Goal: Complete application form

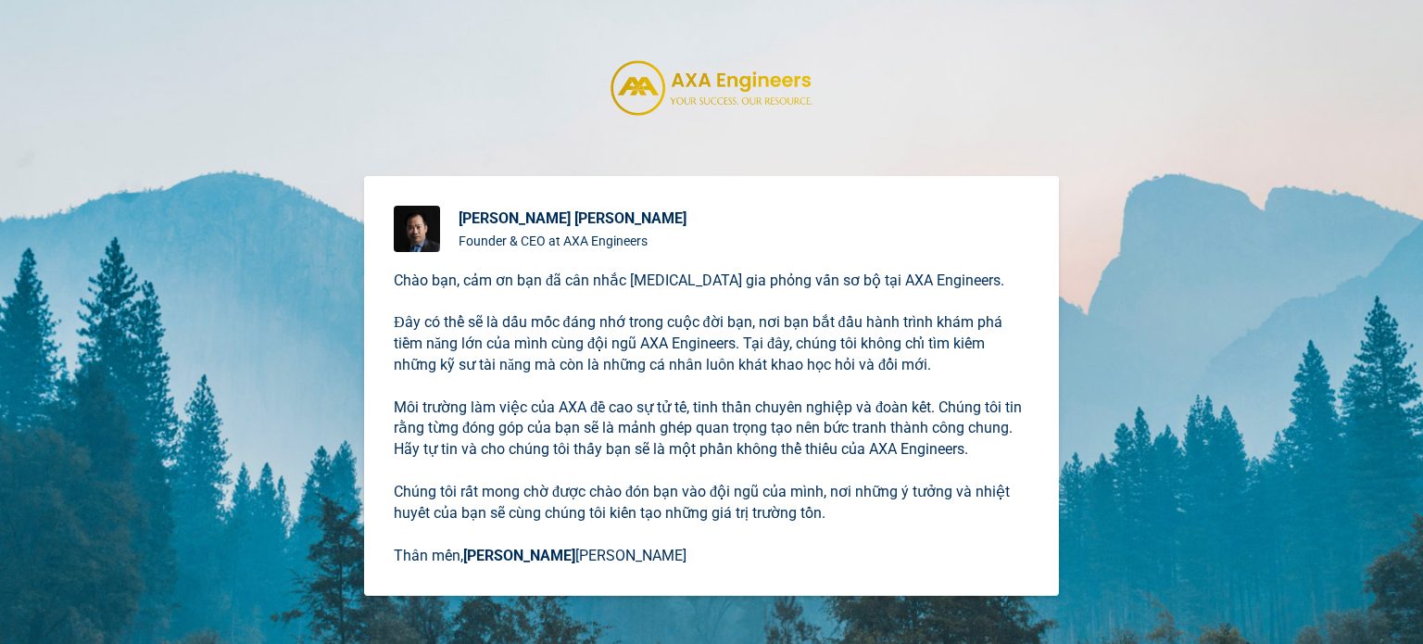
scroll to position [352, 0]
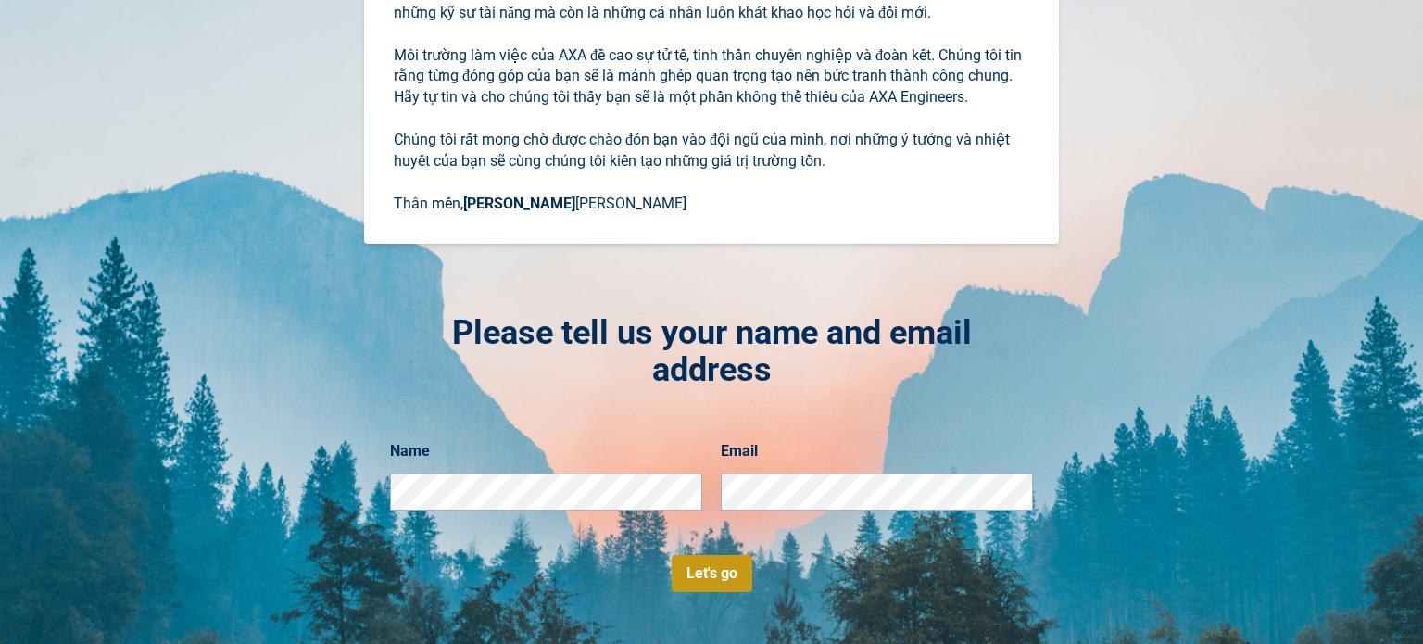
click at [1331, 357] on div "[PERSON_NAME] Founder & CEO at AXA Engineers Chào bạn, cảm ơn bạn đã cân nhắc […" at bounding box center [711, 322] width 1423 height 644
click at [808, 535] on div "Name Email" at bounding box center [711, 497] width 643 height 115
click at [708, 566] on button "Let's go" at bounding box center [712, 573] width 81 height 37
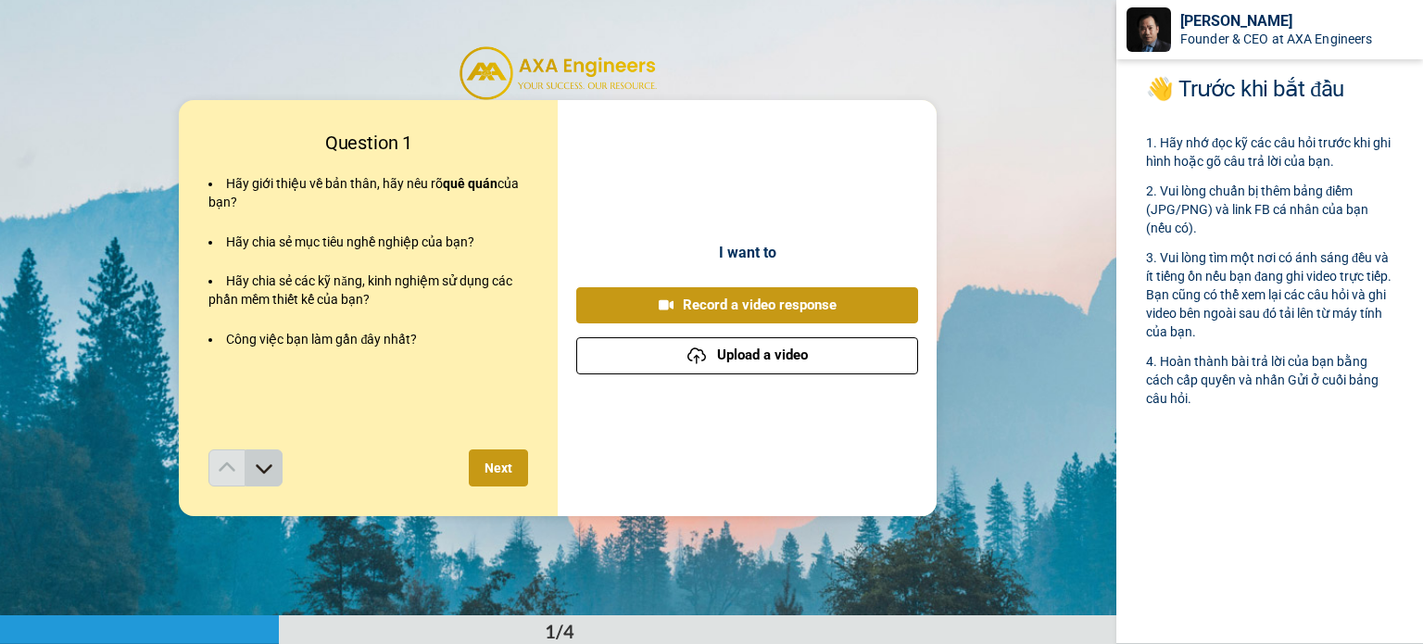
click at [255, 471] on icon at bounding box center [264, 468] width 19 height 19
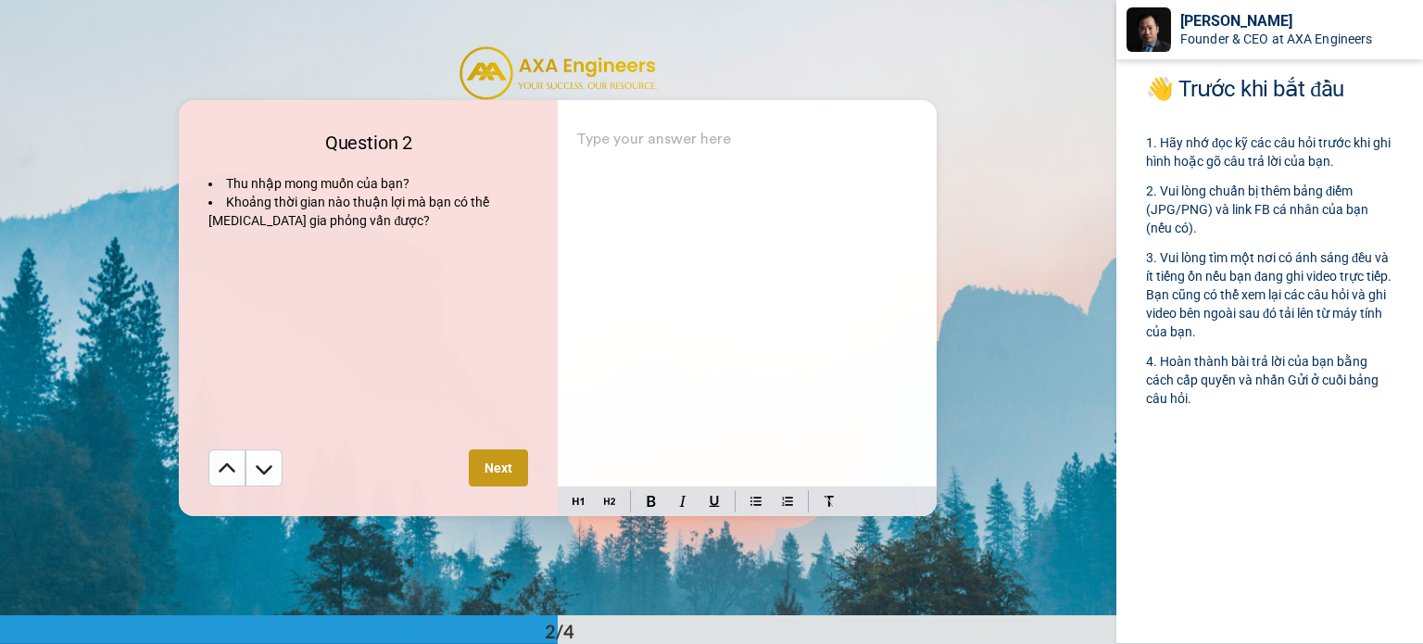
scroll to position [615, 0]
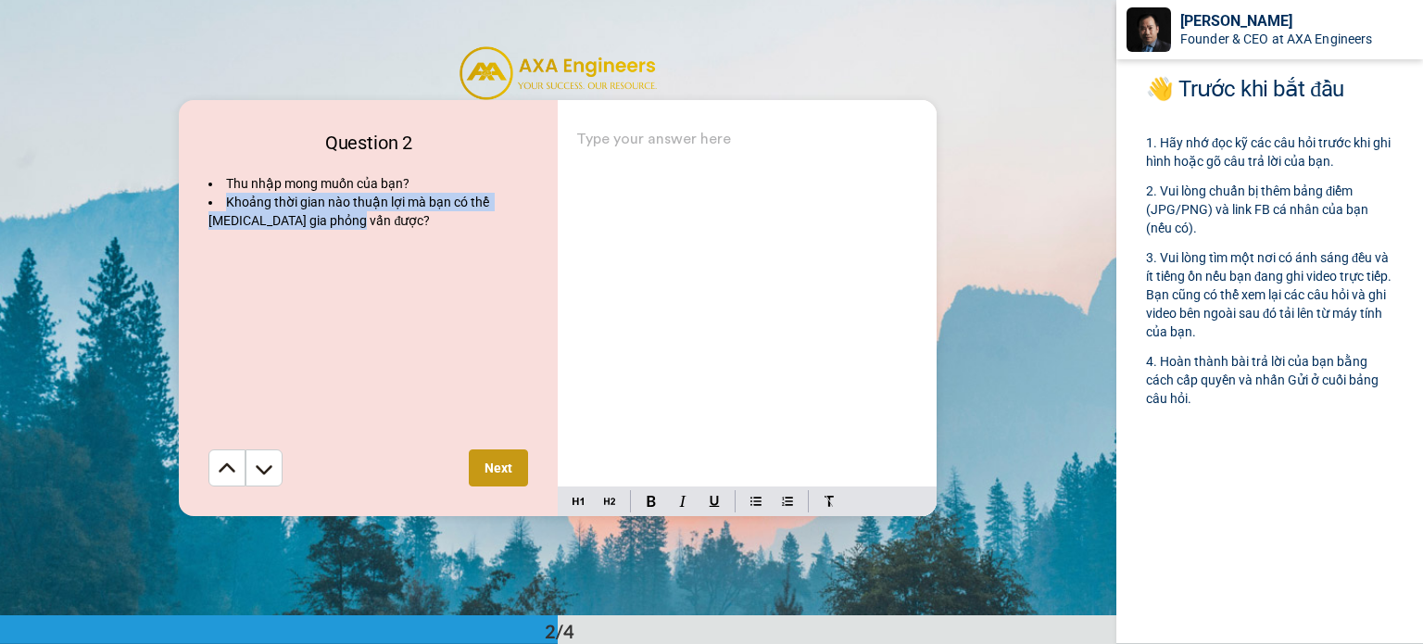
drag, startPoint x: 327, startPoint y: 220, endPoint x: 220, endPoint y: 199, distance: 109.4
click at [220, 199] on li "Khoảng thời gian nào thuận lợi mà bạn có thể [MEDICAL_DATA] gia phỏng vấn được?" at bounding box center [369, 211] width 320 height 37
click at [480, 348] on div "Thu nhập mong muốn của bạn? Khoảng thời gian nào thuận lợi mà bạn có thể [MEDIC…" at bounding box center [369, 311] width 320 height 275
drag, startPoint x: 343, startPoint y: 239, endPoint x: 302, endPoint y: 201, distance: 55.7
click at [342, 237] on div "Thu nhập mong muốn của bạn? Khoảng thời gian nào thuận lợi mà bạn có thể [MEDIC…" at bounding box center [369, 311] width 320 height 275
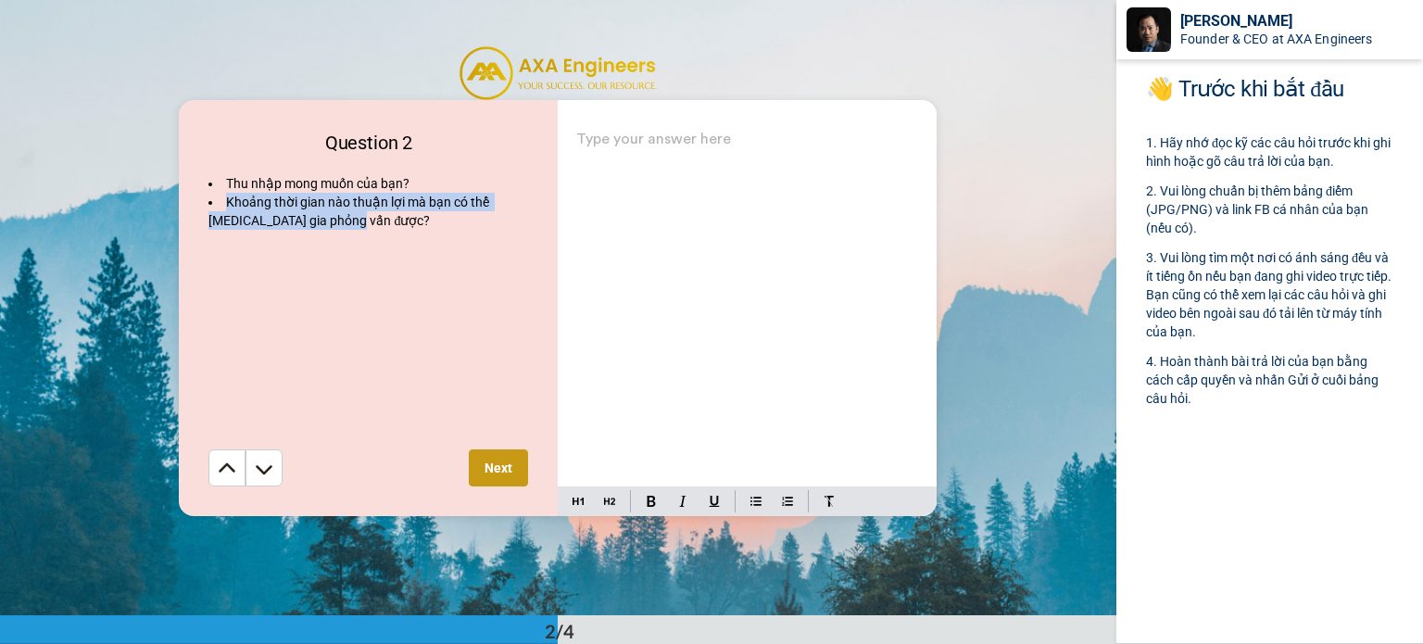
click at [302, 200] on span "Khoảng thời gian nào thuận lợi mà bạn có thể [MEDICAL_DATA] gia phỏng vấn được?" at bounding box center [351, 211] width 284 height 33
